Goal: Transaction & Acquisition: Purchase product/service

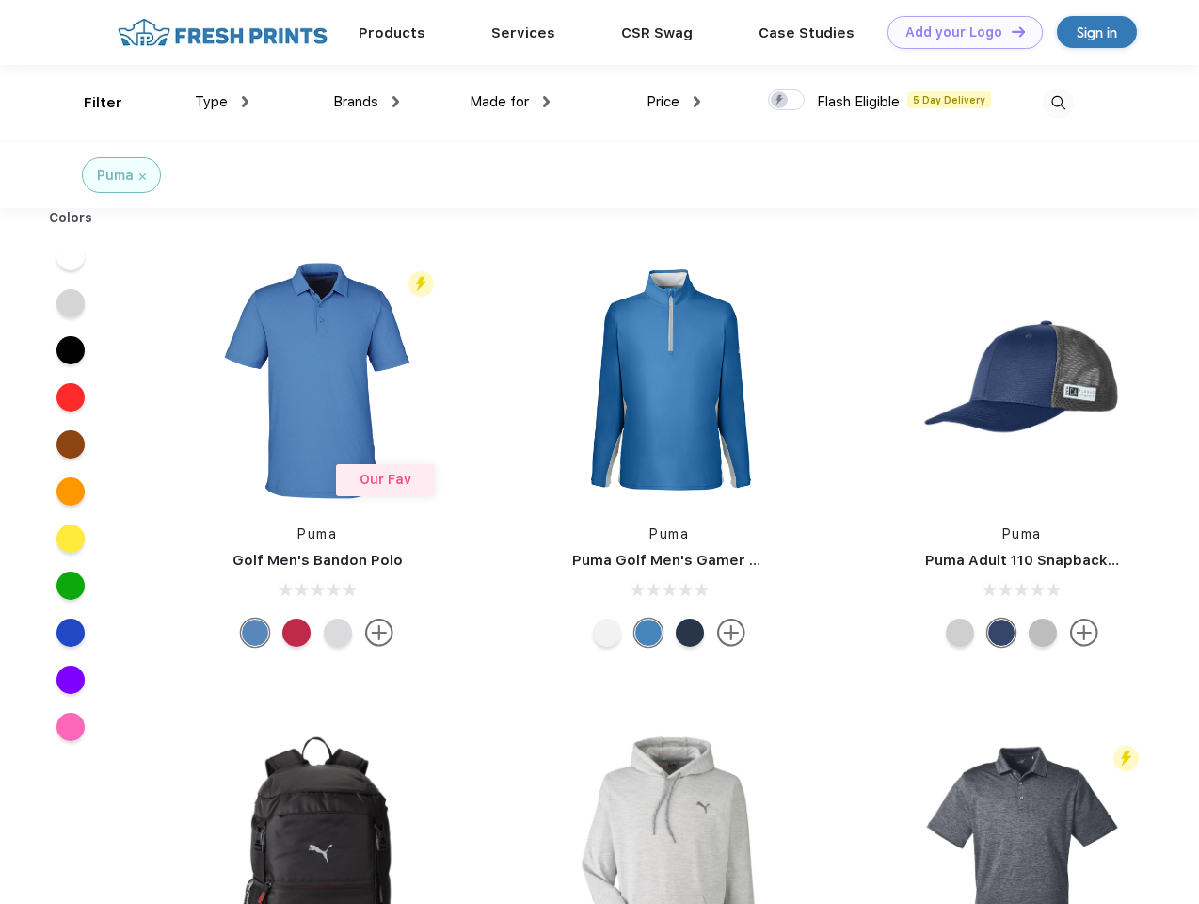
click at [958, 32] on link "Add your Logo Design Tool" at bounding box center [965, 32] width 155 height 33
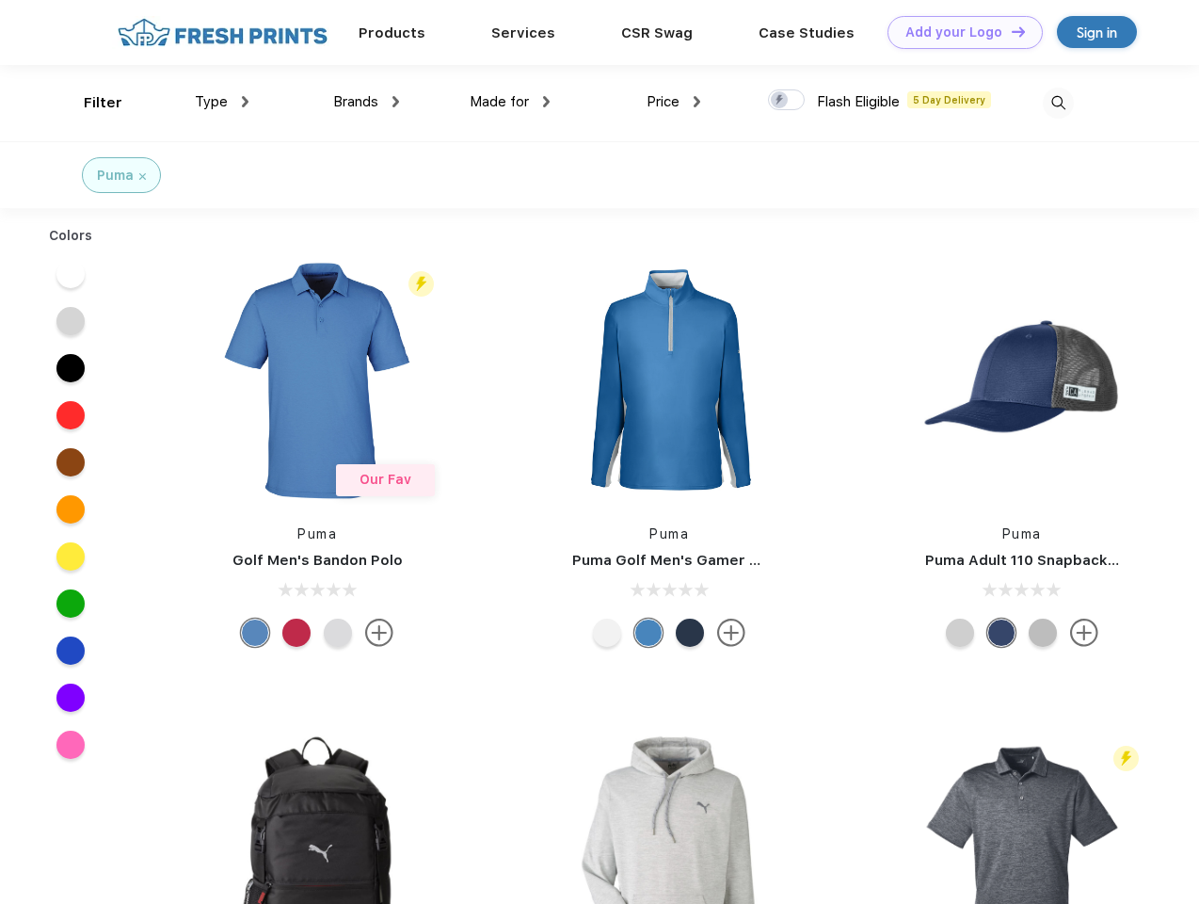
click at [0, 0] on div "Design Tool" at bounding box center [0, 0] width 0 height 0
click at [1010, 31] on link "Add your Logo Design Tool" at bounding box center [965, 32] width 155 height 33
click at [90, 103] on div "Filter" at bounding box center [103, 103] width 39 height 22
click at [222, 102] on span "Type" at bounding box center [211, 101] width 33 height 17
click at [366, 102] on span "Brands" at bounding box center [355, 101] width 45 height 17
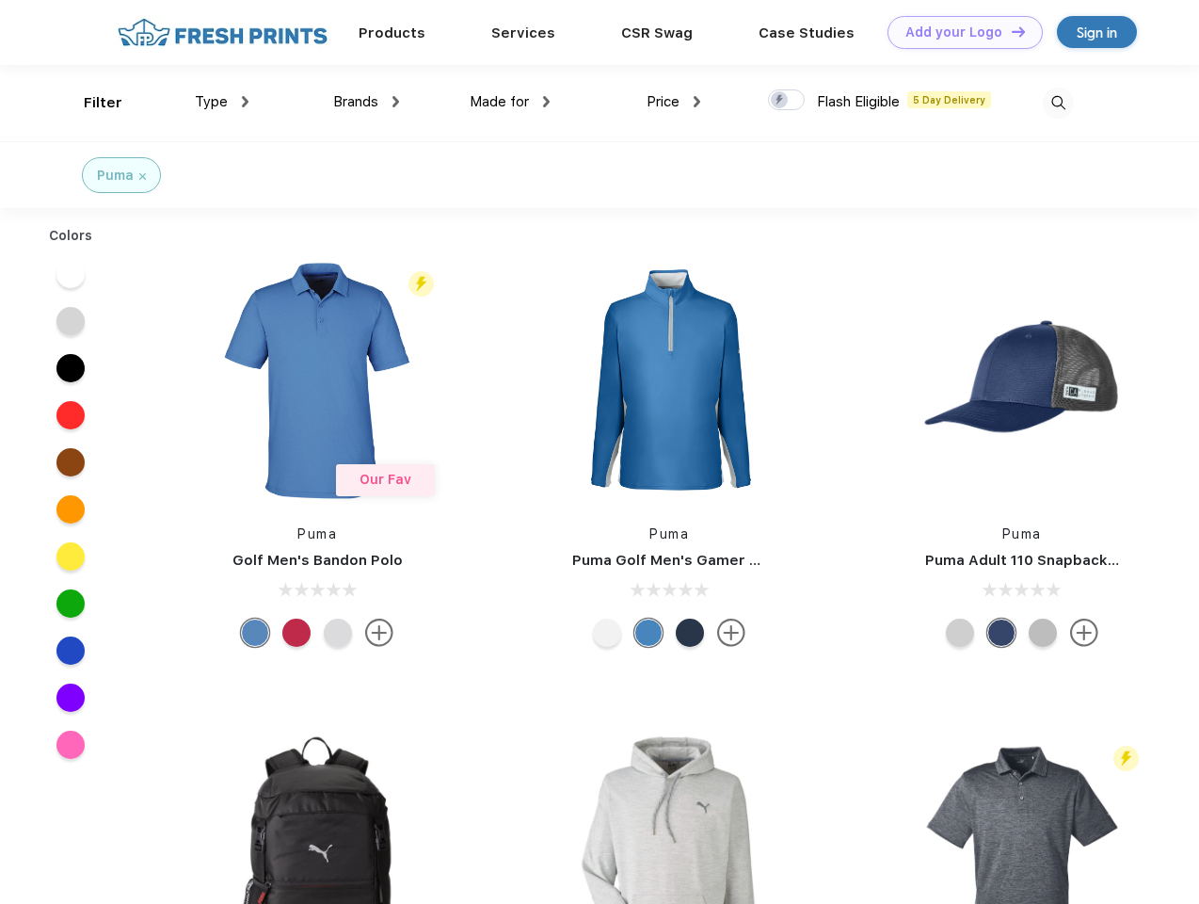
click at [510, 102] on span "Made for" at bounding box center [499, 101] width 59 height 17
click at [674, 102] on span "Price" at bounding box center [663, 101] width 33 height 17
click at [787, 101] on div at bounding box center [786, 99] width 37 height 21
click at [781, 101] on input "checkbox" at bounding box center [774, 95] width 12 height 12
click at [1058, 103] on img at bounding box center [1058, 103] width 31 height 31
